Goal: Download file/media

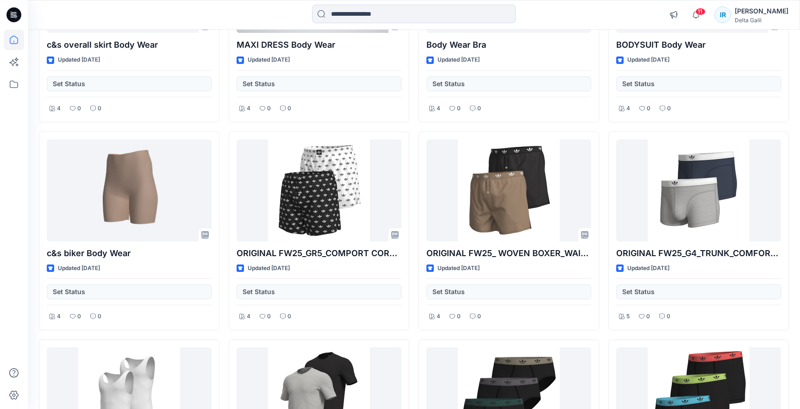
scroll to position [11035, 0]
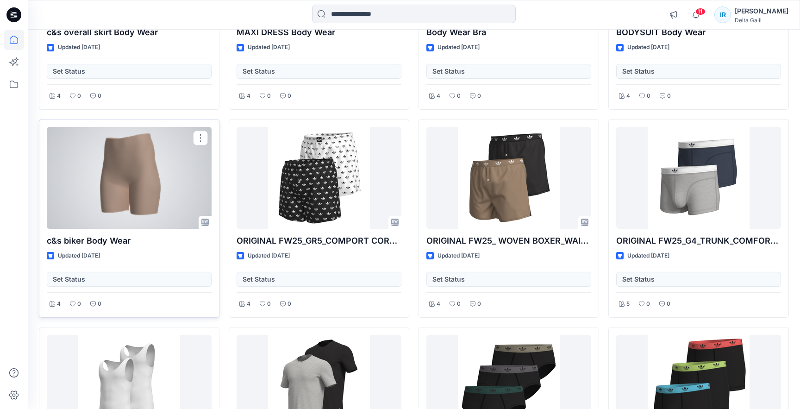
click at [145, 180] on div at bounding box center [129, 178] width 165 height 102
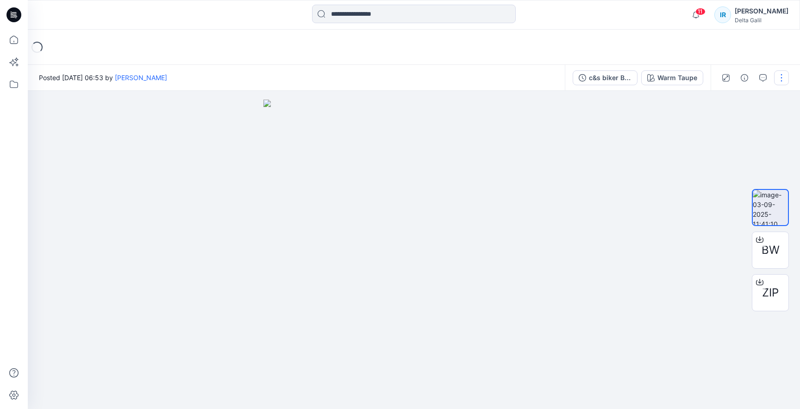
click at [787, 77] on button "button" at bounding box center [781, 77] width 15 height 15
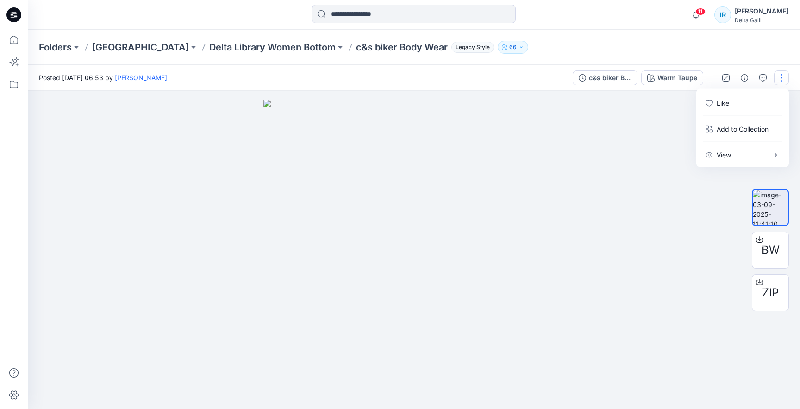
click at [642, 143] on div at bounding box center [414, 250] width 772 height 318
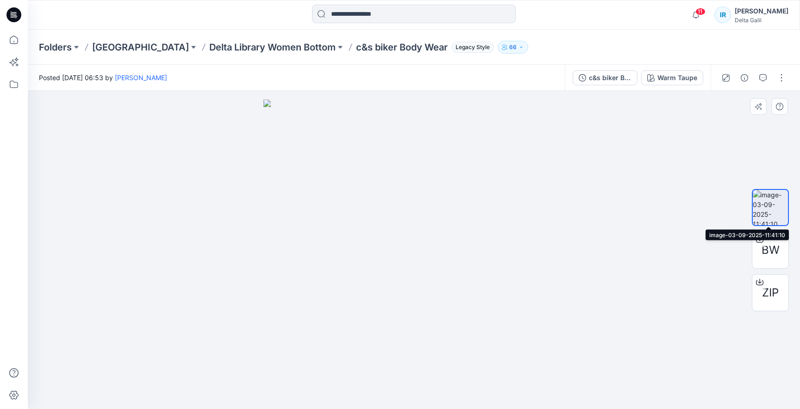
click at [770, 206] on img at bounding box center [770, 207] width 35 height 35
click at [775, 207] on img at bounding box center [770, 207] width 35 height 35
click at [782, 246] on div "BW" at bounding box center [770, 250] width 37 height 37
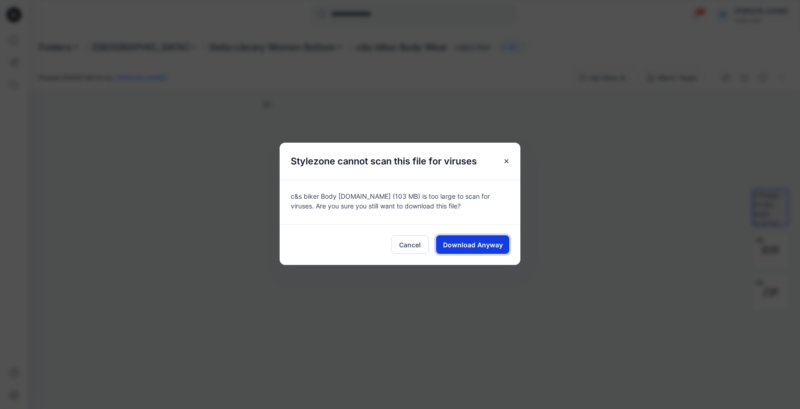
click at [491, 245] on span "Download Anyway" at bounding box center [473, 245] width 60 height 10
